Goal: Communication & Community: Connect with others

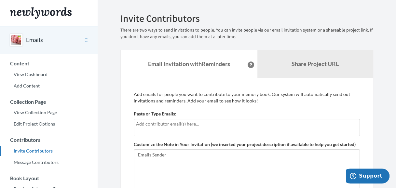
click at [395, 111] on section "Emails have been sent! Invite Contributors There are two ways to send invitatio…" at bounding box center [247, 178] width 298 height 356
click at [205, 130] on div at bounding box center [247, 128] width 226 height 18
type input "[EMAIL_ADDRESS][DOMAIN_NAME]"
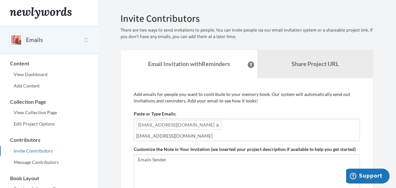
type input "[EMAIL_ADDRESS][DOMAIN_NAME]"
click at [235, 160] on textarea "Emails Sender" at bounding box center [247, 176] width 226 height 44
click at [196, 156] on textarea "Emails Sender" at bounding box center [247, 176] width 226 height 44
paste textarea "Hello, I’m contacting you because you are the nearest relative and legal heir i…"
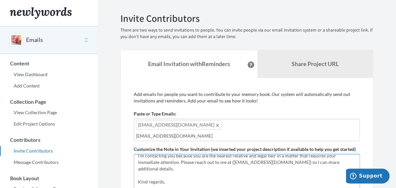
scroll to position [1, 0]
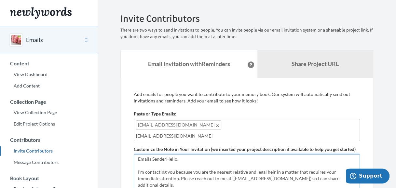
click at [166, 154] on textarea "Emails Sender" at bounding box center [247, 176] width 226 height 44
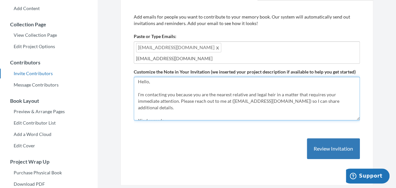
scroll to position [78, 0]
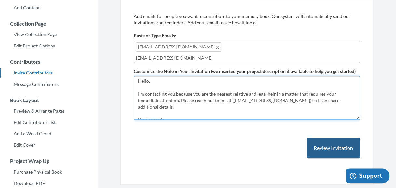
type textarea "Hello, I’m contacting you because you are the nearest relative and legal heir i…"
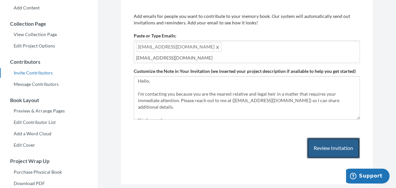
click at [329, 139] on button "Review Invitation" at bounding box center [333, 148] width 53 height 21
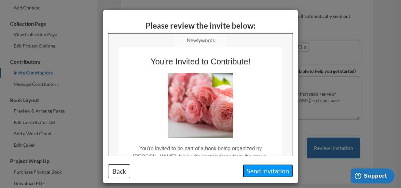
click at [258, 173] on button "Send Invitation" at bounding box center [268, 170] width 50 height 13
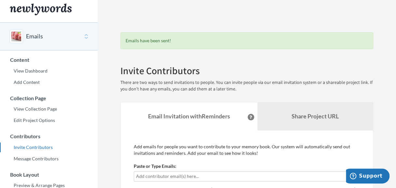
scroll to position [0, 0]
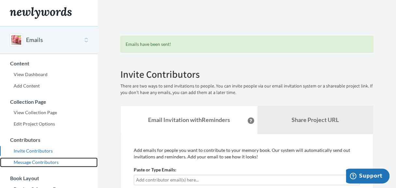
click at [34, 162] on link "Message Contributors" at bounding box center [49, 162] width 98 height 10
